Goal: Transaction & Acquisition: Purchase product/service

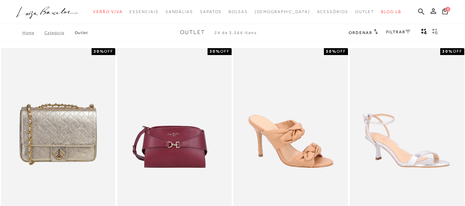
click at [402, 31] on link "FILTRAR" at bounding box center [398, 32] width 24 height 5
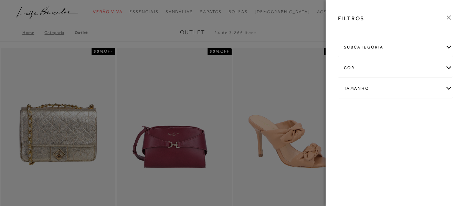
click at [449, 88] on div "Tamanho" at bounding box center [395, 89] width 114 height 18
click at [358, 140] on link "Ver mais..." at bounding box center [356, 140] width 19 height 5
click at [428, 150] on span "37" at bounding box center [433, 147] width 10 height 5
click at [426, 152] on input "37" at bounding box center [429, 148] width 7 height 7
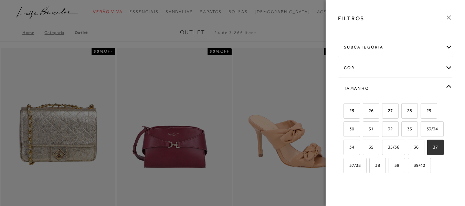
checkbox input "true"
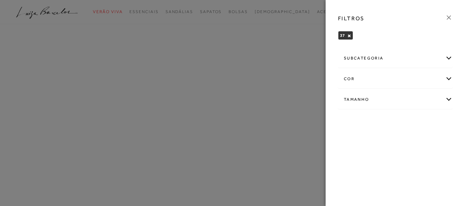
click at [450, 18] on icon at bounding box center [449, 18] width 8 height 8
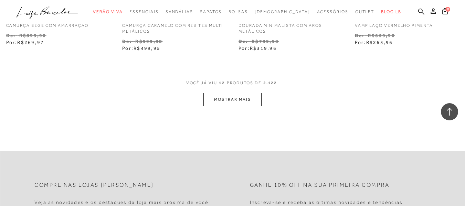
scroll to position [683, 0]
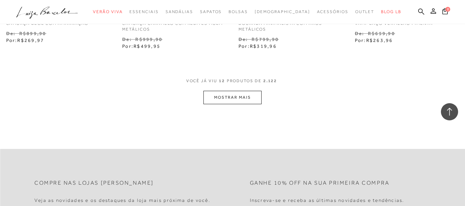
click at [244, 100] on button "MOSTRAR MAIS" at bounding box center [233, 97] width 58 height 13
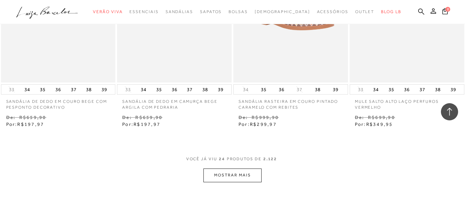
scroll to position [1283, 0]
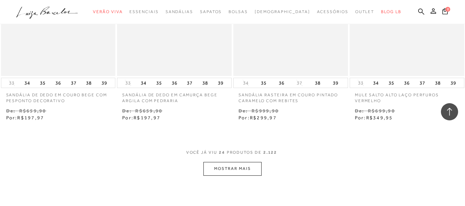
click at [242, 165] on button "MOSTRAR MAIS" at bounding box center [233, 168] width 58 height 13
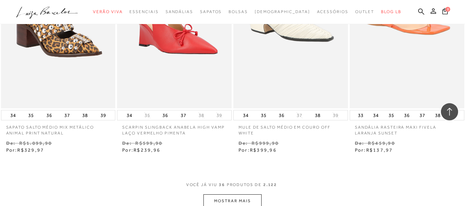
scroll to position [1936, 0]
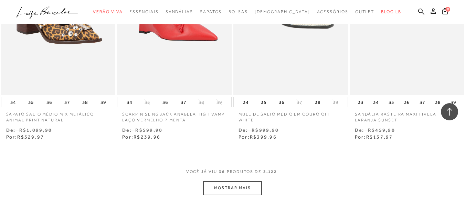
click at [242, 185] on button "MOSTRAR MAIS" at bounding box center [233, 187] width 58 height 13
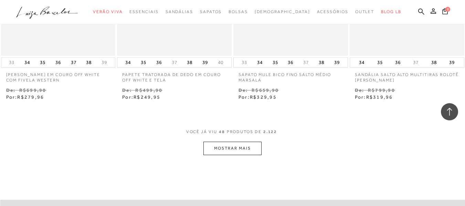
scroll to position [2664, 0]
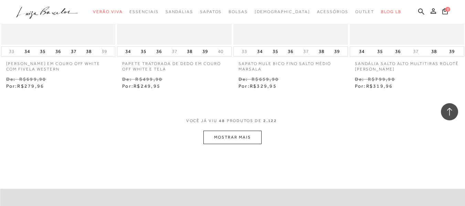
click at [247, 138] on button "MOSTRAR MAIS" at bounding box center [233, 137] width 58 height 13
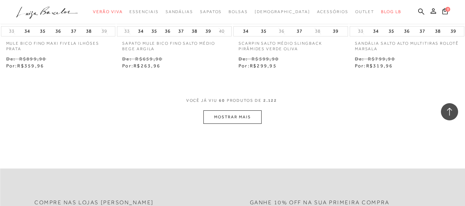
click at [236, 117] on button "MOSTRAR MAIS" at bounding box center [233, 117] width 58 height 13
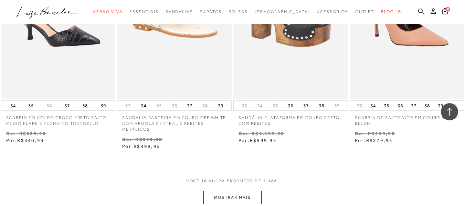
scroll to position [3983, 0]
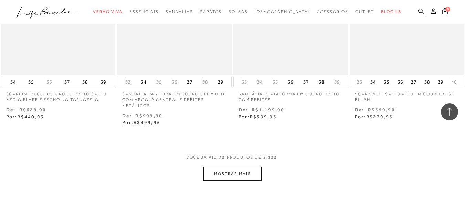
click at [228, 180] on button "MOSTRAR MAIS" at bounding box center [233, 173] width 58 height 13
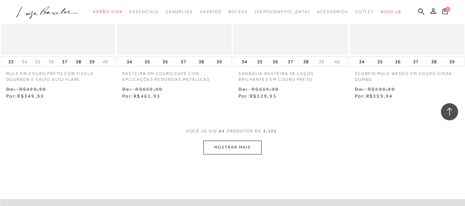
scroll to position [4695, 0]
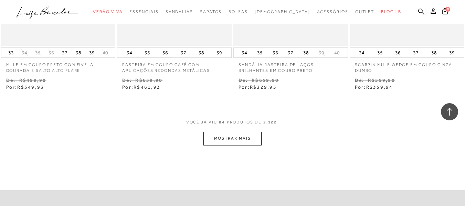
click at [244, 142] on button "MOSTRAR MAIS" at bounding box center [233, 138] width 58 height 13
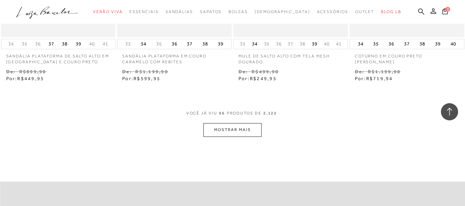
scroll to position [5396, 0]
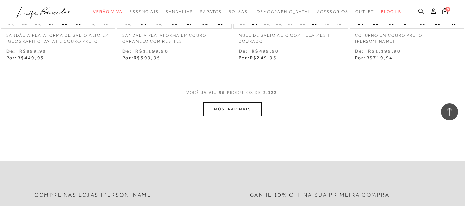
click at [249, 107] on button "MOSTRAR MAIS" at bounding box center [233, 109] width 58 height 13
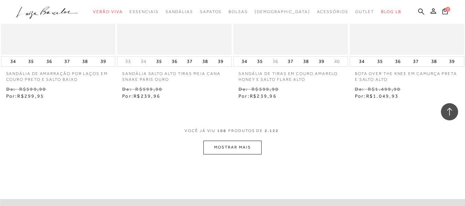
scroll to position [6053, 0]
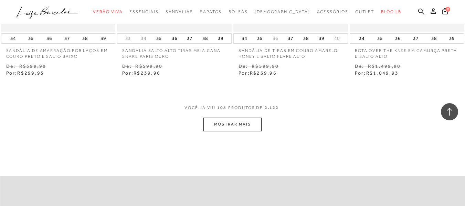
click at [242, 118] on button "MOSTRAR MAIS" at bounding box center [233, 124] width 58 height 13
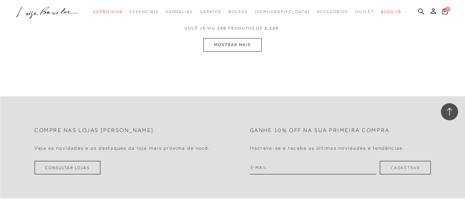
scroll to position [6817, 0]
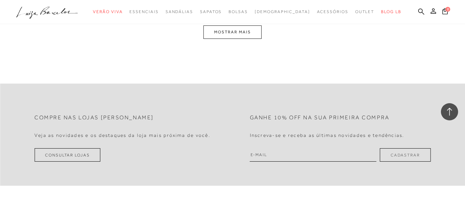
click at [239, 31] on button "MOSTRAR MAIS" at bounding box center [233, 31] width 58 height 13
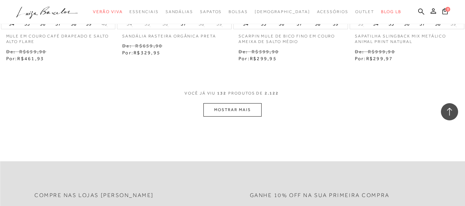
scroll to position [7489, 0]
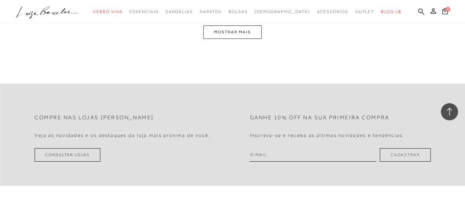
click at [239, 31] on button "MOSTRAR MAIS" at bounding box center [233, 31] width 58 height 13
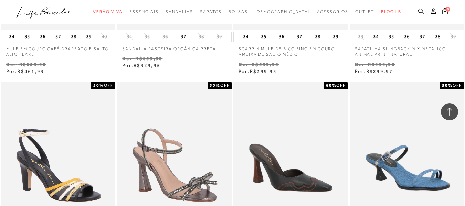
scroll to position [7392, 0]
